Goal: Transaction & Acquisition: Purchase product/service

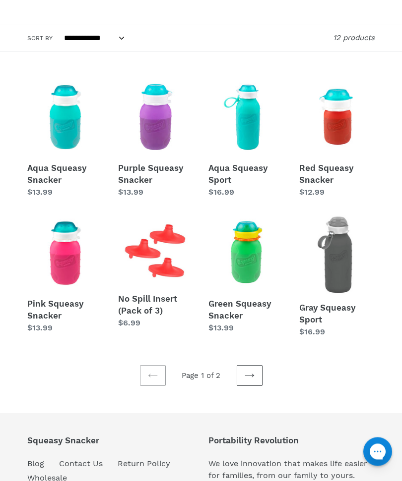
scroll to position [221, 0]
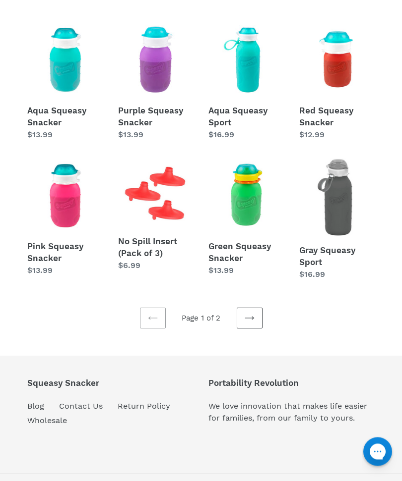
click at [248, 319] on icon at bounding box center [249, 319] width 10 height 10
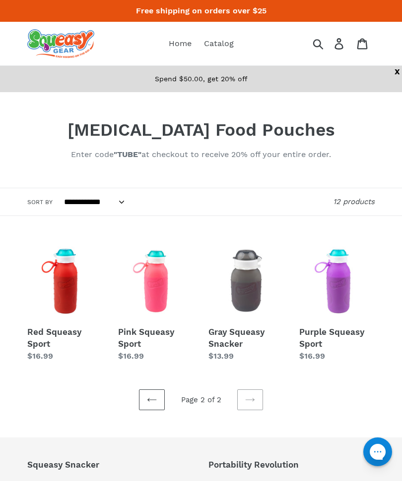
click at [349, 295] on link "Purple Squeasy Sport" at bounding box center [337, 302] width 76 height 119
click at [62, 344] on link "Red Squeasy Sport" at bounding box center [65, 302] width 76 height 119
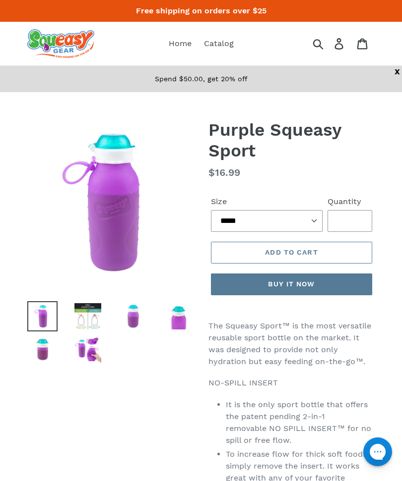
click at [93, 317] on img at bounding box center [87, 316] width 30 height 30
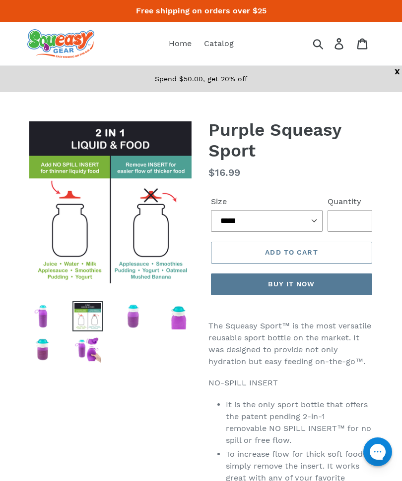
click at [144, 320] on img at bounding box center [133, 316] width 30 height 30
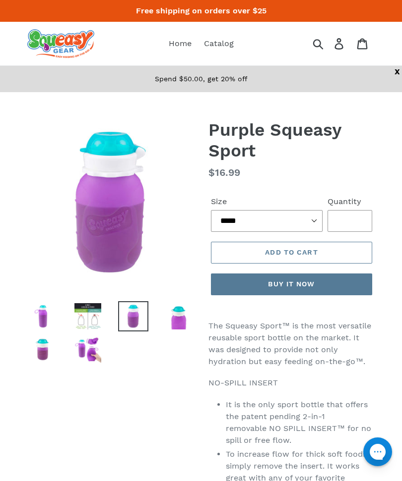
click at [185, 327] on img at bounding box center [178, 316] width 30 height 30
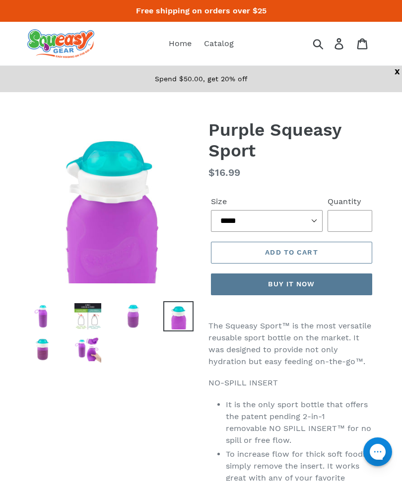
click at [43, 356] on img at bounding box center [42, 350] width 30 height 30
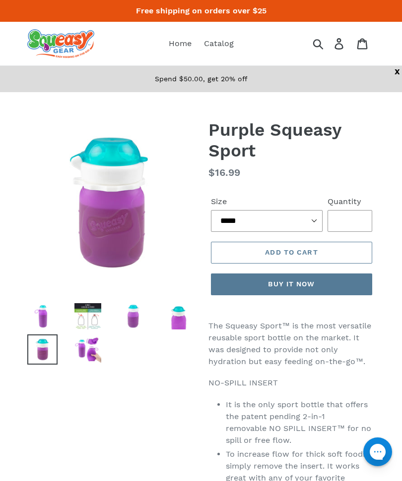
click at [74, 350] on img at bounding box center [87, 350] width 30 height 30
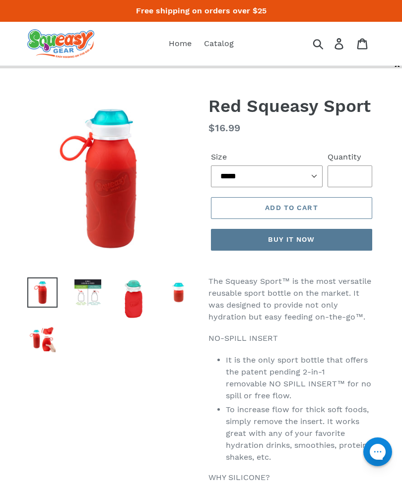
click at [87, 293] on img at bounding box center [87, 293] width 30 height 30
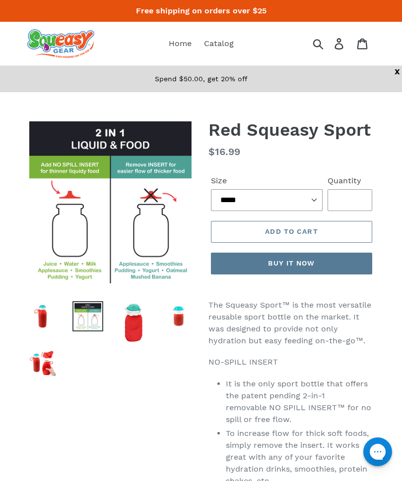
click at [97, 327] on img at bounding box center [87, 316] width 30 height 30
click at [138, 342] on img at bounding box center [133, 323] width 30 height 44
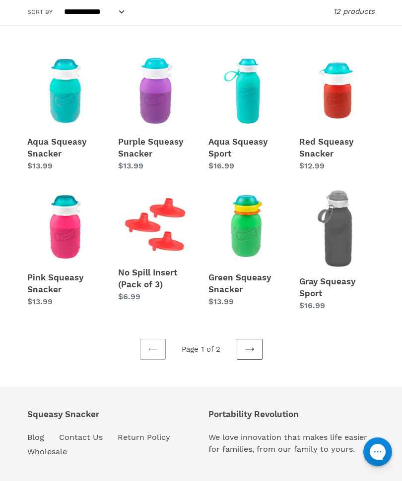
scroll to position [184, 0]
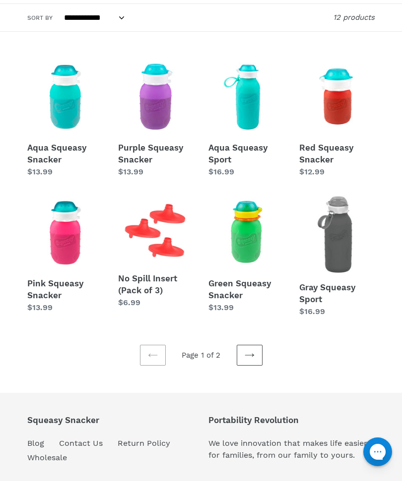
click at [252, 357] on icon at bounding box center [249, 356] width 10 height 10
